Goal: Obtain resource: Download file/media

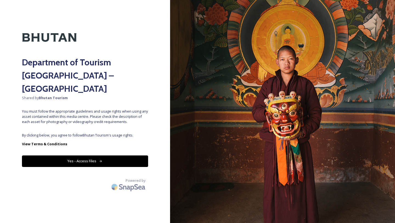
click at [139, 155] on button "Yes - Access Files" at bounding box center [85, 160] width 126 height 11
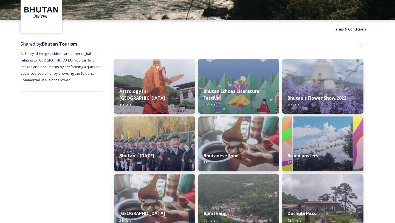
scroll to position [34, 0]
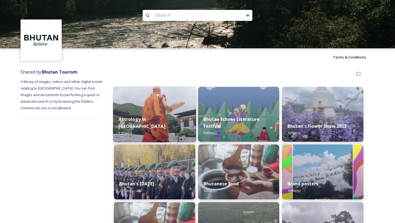
click at [160, 99] on img at bounding box center [154, 114] width 83 height 56
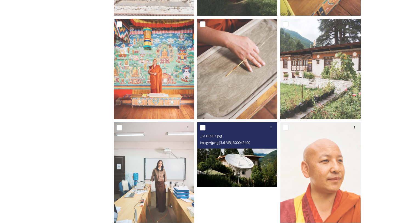
scroll to position [408, 0]
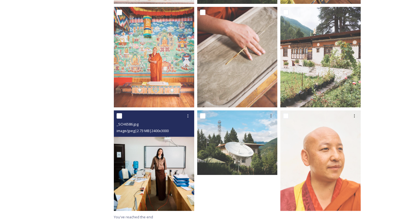
click at [185, 162] on img at bounding box center [154, 160] width 80 height 100
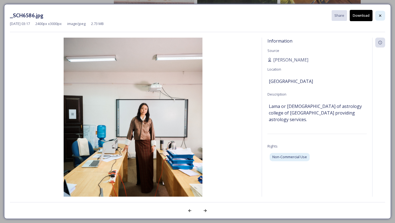
click at [379, 16] on icon at bounding box center [380, 15] width 4 height 4
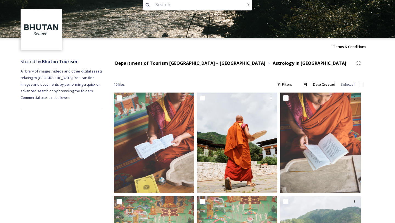
scroll to position [0, 0]
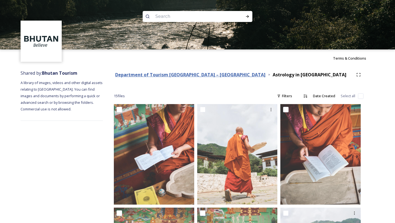
click at [205, 74] on strong "Department of Tourism [GEOGRAPHIC_DATA] – [GEOGRAPHIC_DATA]" at bounding box center [190, 75] width 150 height 6
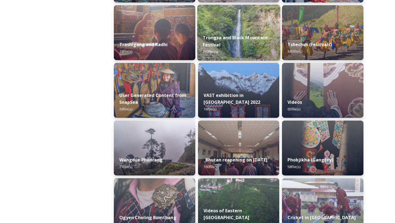
scroll to position [719, 0]
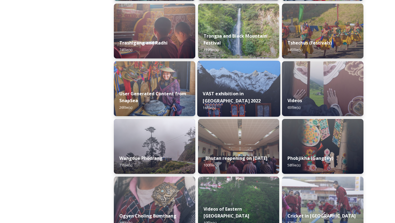
click at [244, 93] on div "VAST exhibition in [GEOGRAPHIC_DATA] 2022 16 file(s)" at bounding box center [238, 101] width 83 height 32
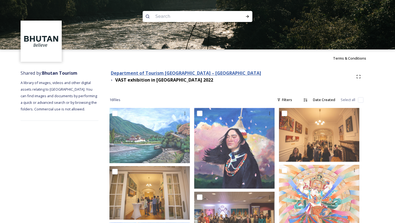
click at [207, 73] on strong "Department of Tourism [GEOGRAPHIC_DATA] – [GEOGRAPHIC_DATA]" at bounding box center [186, 73] width 150 height 6
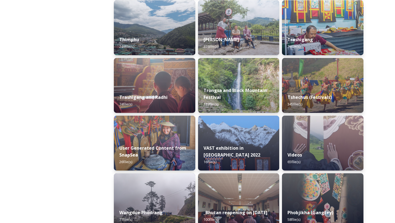
scroll to position [704, 0]
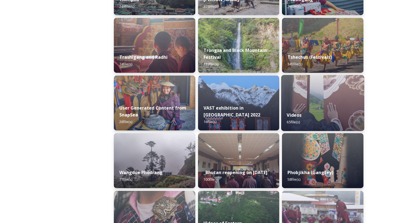
click at [310, 101] on img at bounding box center [322, 103] width 83 height 56
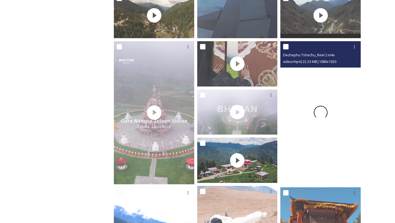
scroll to position [258, 0]
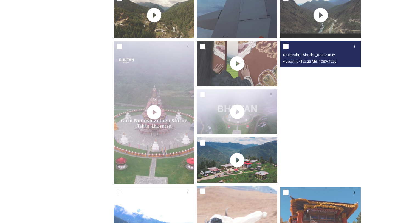
click at [288, 171] on video "Dechephu Tshechu_Reel 2.m4v" at bounding box center [321, 112] width 80 height 143
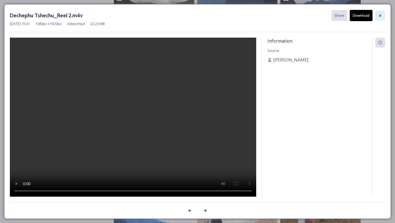
click at [381, 15] on icon at bounding box center [380, 15] width 2 height 2
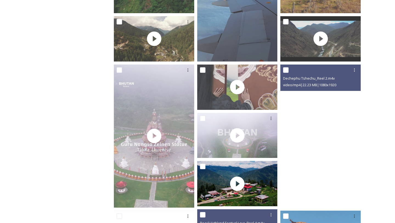
scroll to position [0, 0]
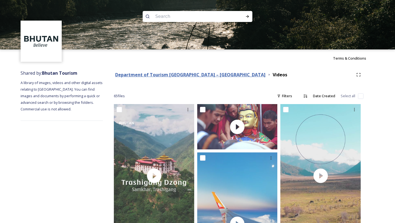
click at [197, 72] on strong "Department of Tourism [GEOGRAPHIC_DATA] – [GEOGRAPHIC_DATA]" at bounding box center [190, 75] width 150 height 6
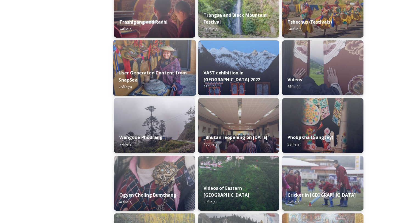
scroll to position [739, 0]
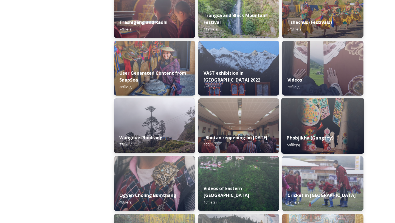
click at [299, 127] on img at bounding box center [322, 126] width 83 height 56
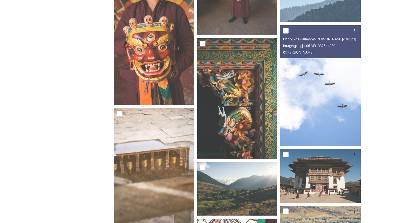
scroll to position [240, 0]
